Goal: Task Accomplishment & Management: Manage account settings

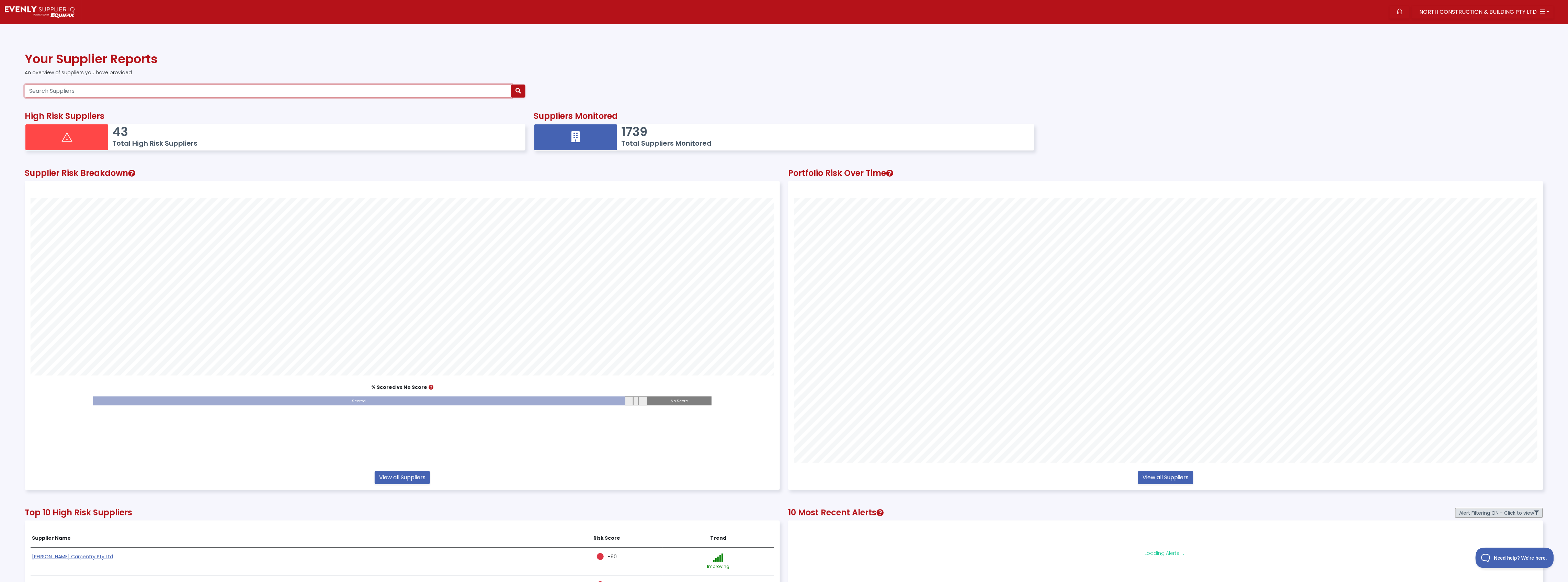
click at [123, 91] on input "Search Suppliers" at bounding box center [268, 90] width 487 height 13
type input "73221045086"
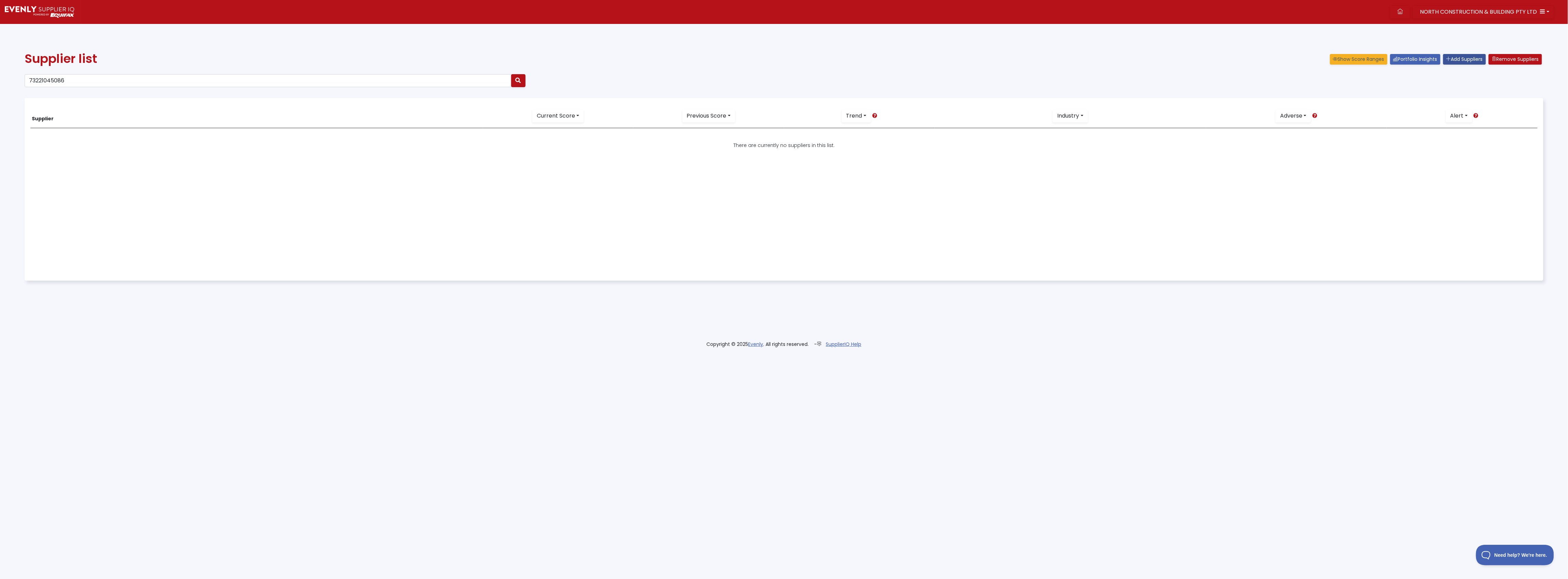
click at [1446, 55] on link "Add Suppliers" at bounding box center [1465, 59] width 43 height 10
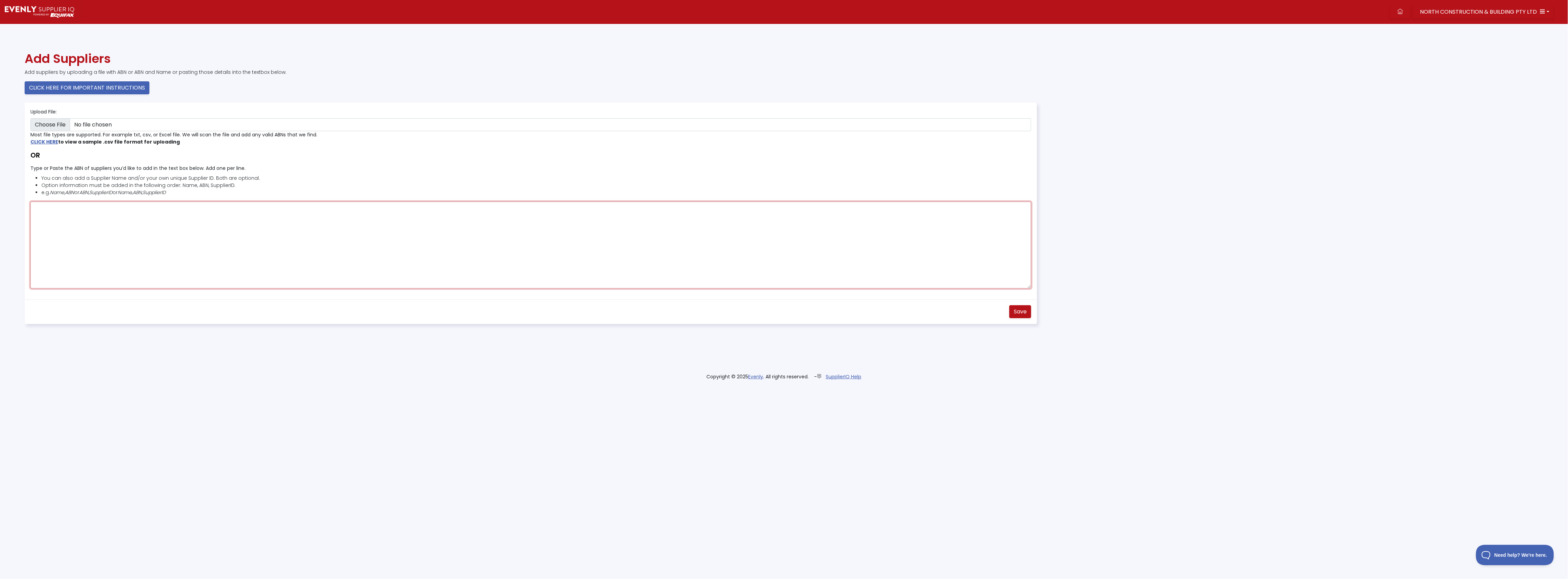
click at [119, 220] on textarea "Type or Paste the ABN of suppliers you’d like to add in the text box below. Add…" at bounding box center [531, 244] width 1001 height 87
click at [44, 207] on textarea "73221045086" at bounding box center [531, 244] width 1001 height 87
type textarea "73221045086"
click at [1024, 314] on span "Save" at bounding box center [1020, 311] width 13 height 8
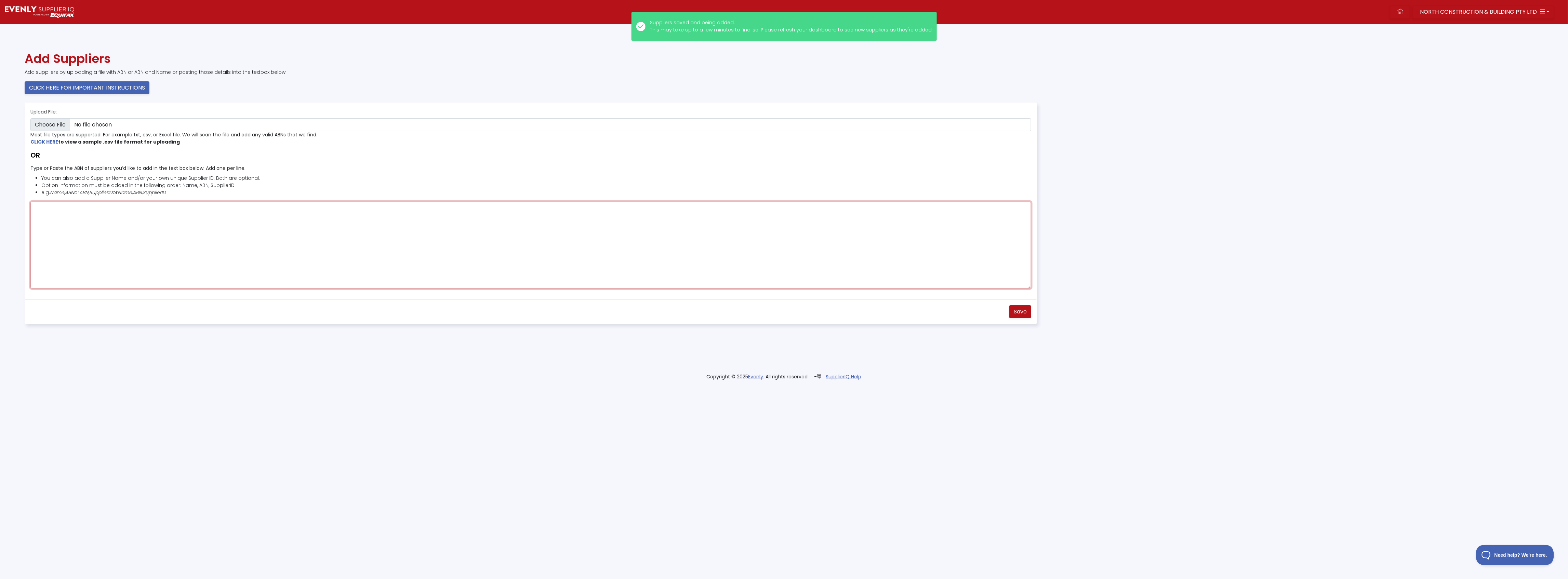
click at [77, 209] on textarea "Type or Paste the ABN of suppliers you’d like to add in the text box below. Add…" at bounding box center [531, 244] width 1001 height 87
click at [23, 7] on img at bounding box center [40, 12] width 69 height 12
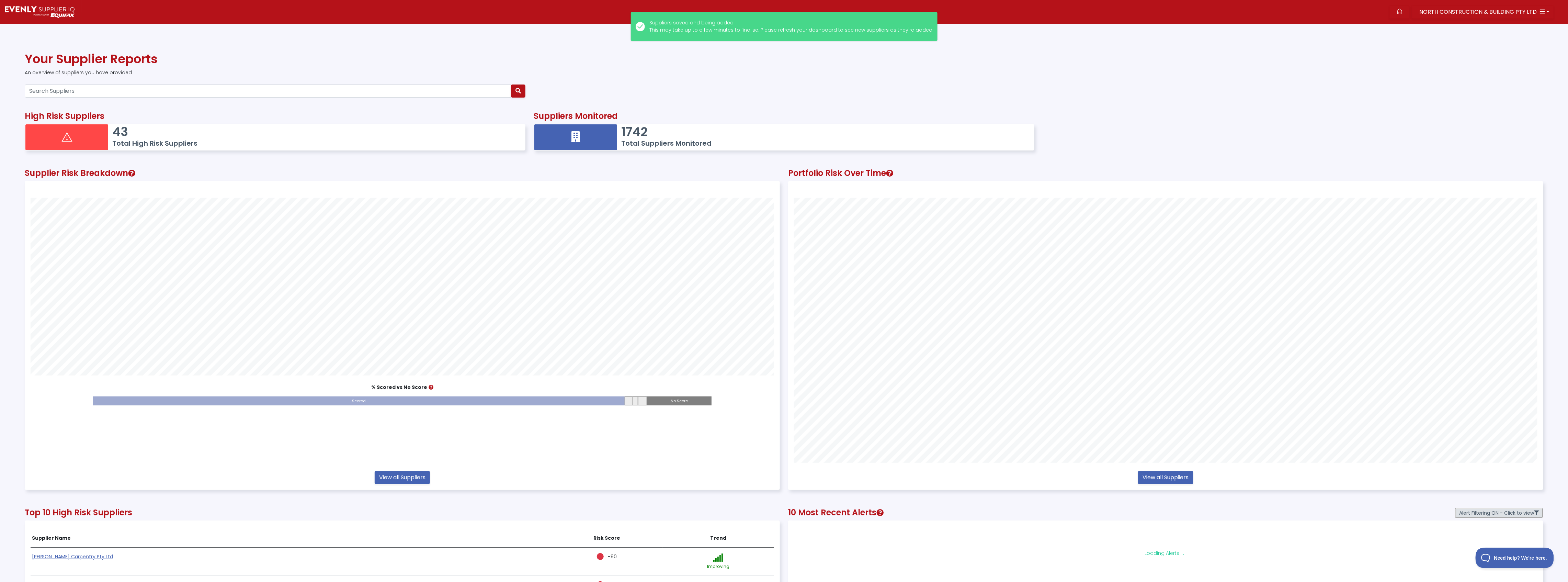
scroll to position [308, 754]
click at [167, 87] on input "Search Suppliers" at bounding box center [268, 90] width 487 height 13
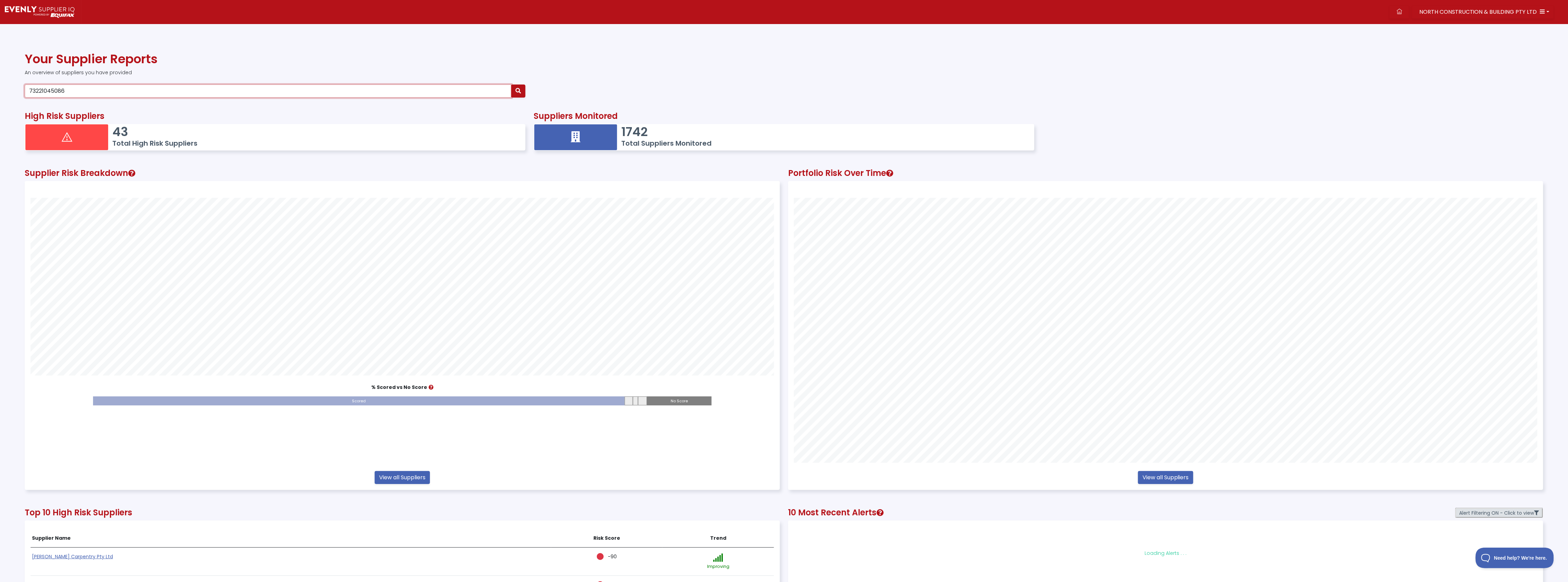
type input "73221045086"
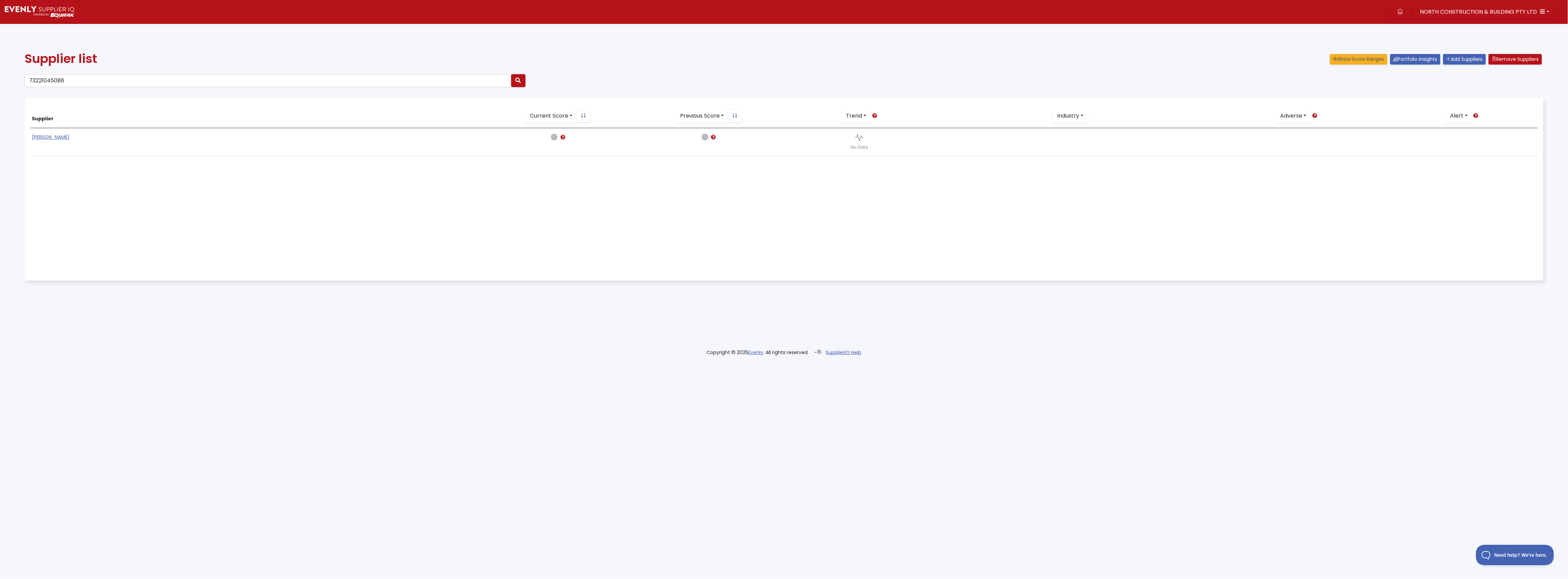
click at [47, 135] on link "[PERSON_NAME]" at bounding box center [51, 137] width 38 height 7
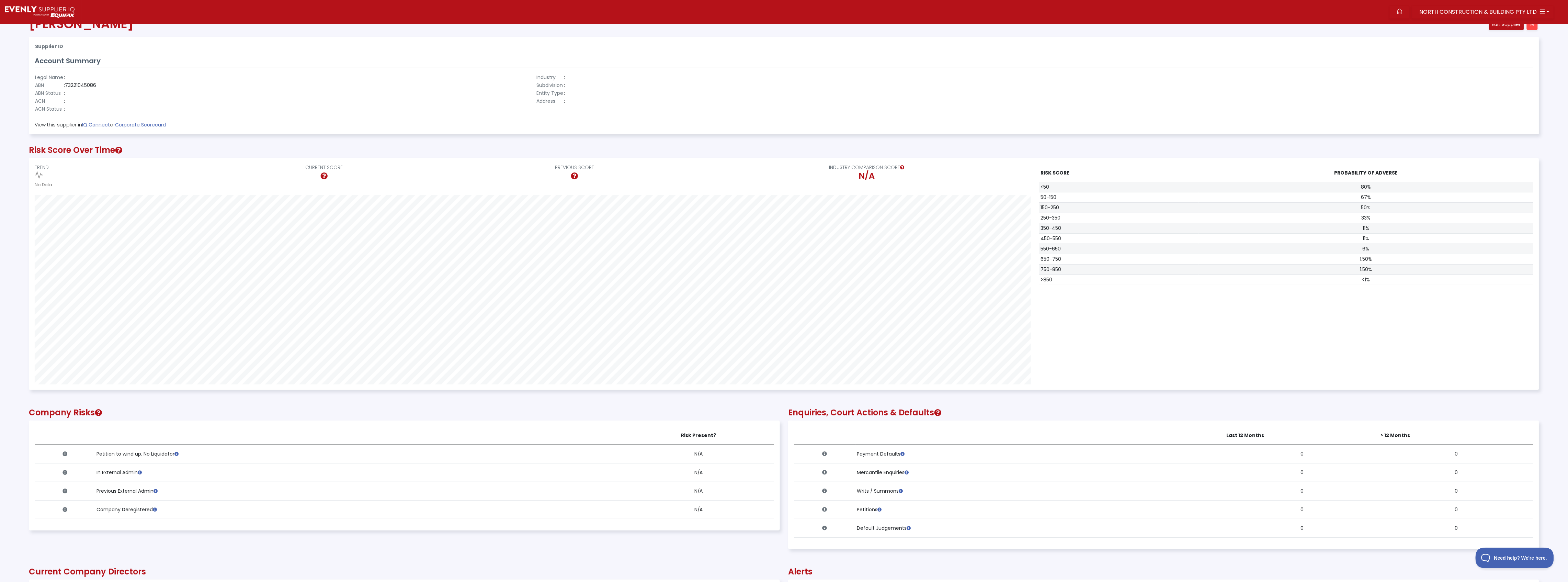
scroll to position [34, 0]
